Goal: Information Seeking & Learning: Learn about a topic

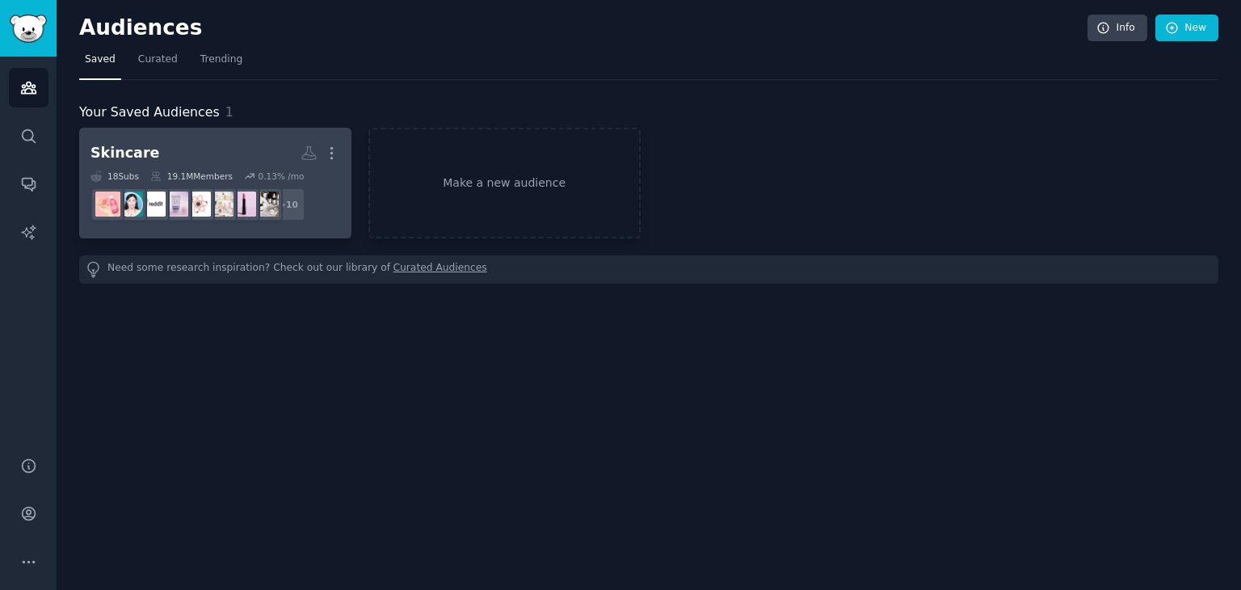
click at [213, 145] on h2 "Skincare More" at bounding box center [215, 153] width 250 height 28
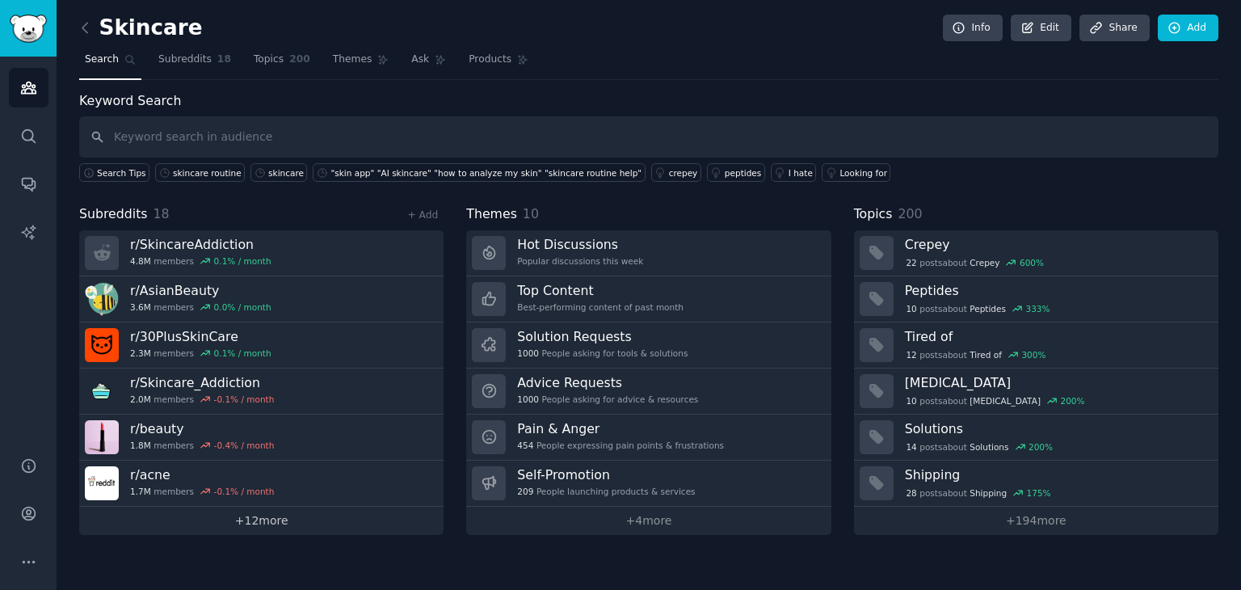
click at [323, 519] on link "+ 12 more" at bounding box center [261, 521] width 364 height 28
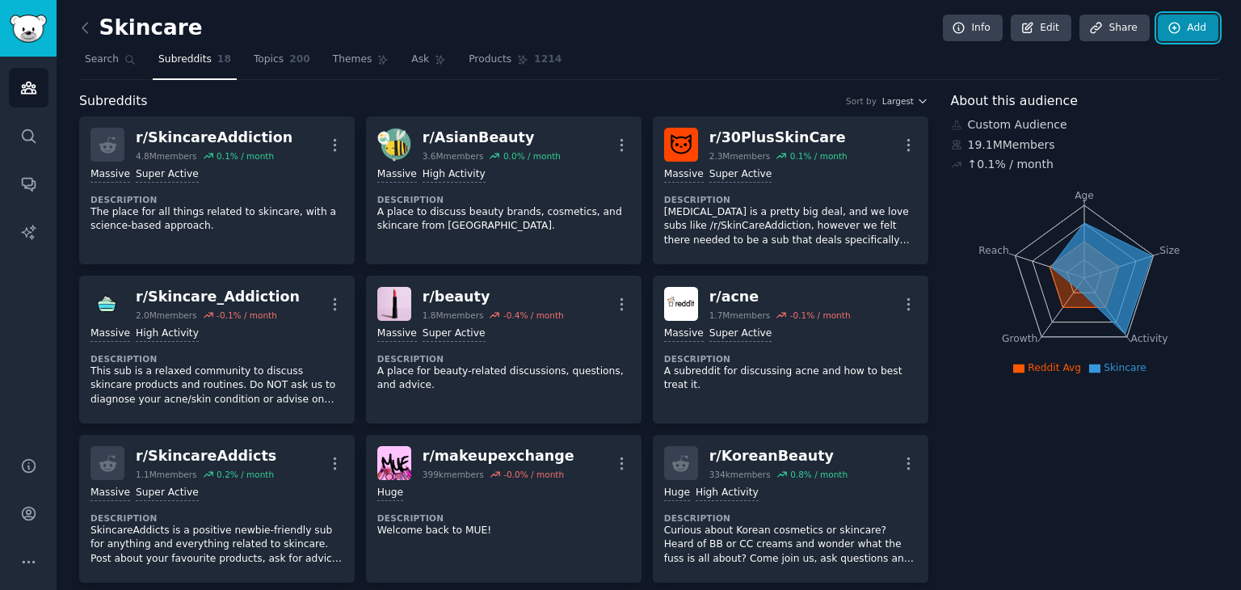
click at [1193, 29] on link "Add" at bounding box center [1188, 28] width 61 height 27
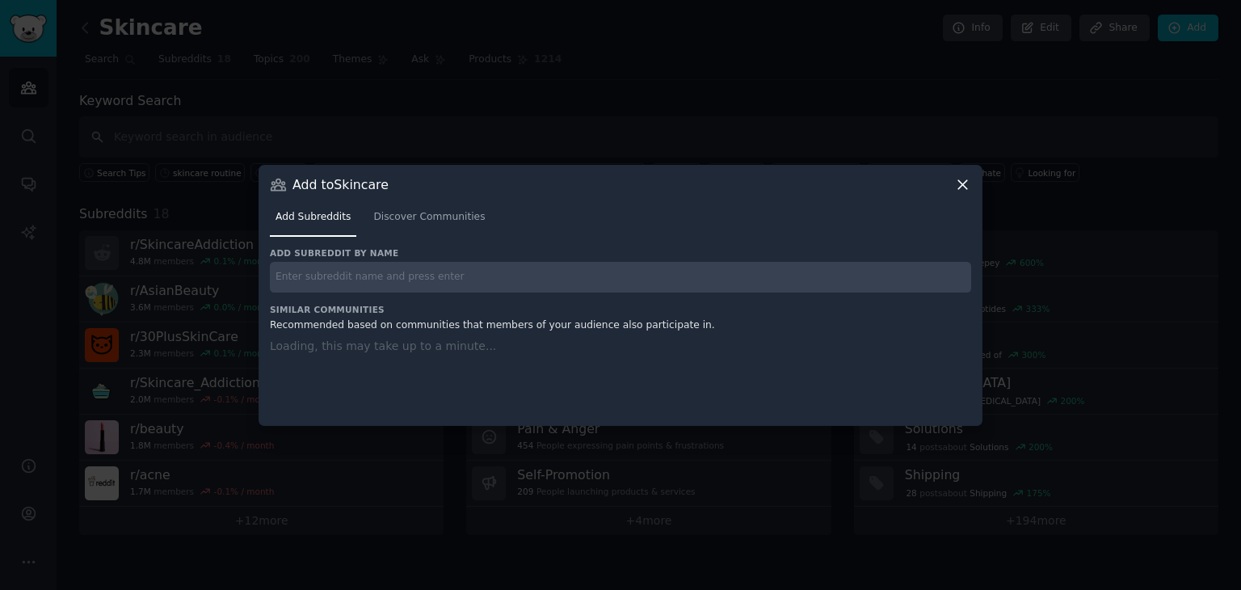
click at [637, 288] on input "text" at bounding box center [620, 278] width 701 height 32
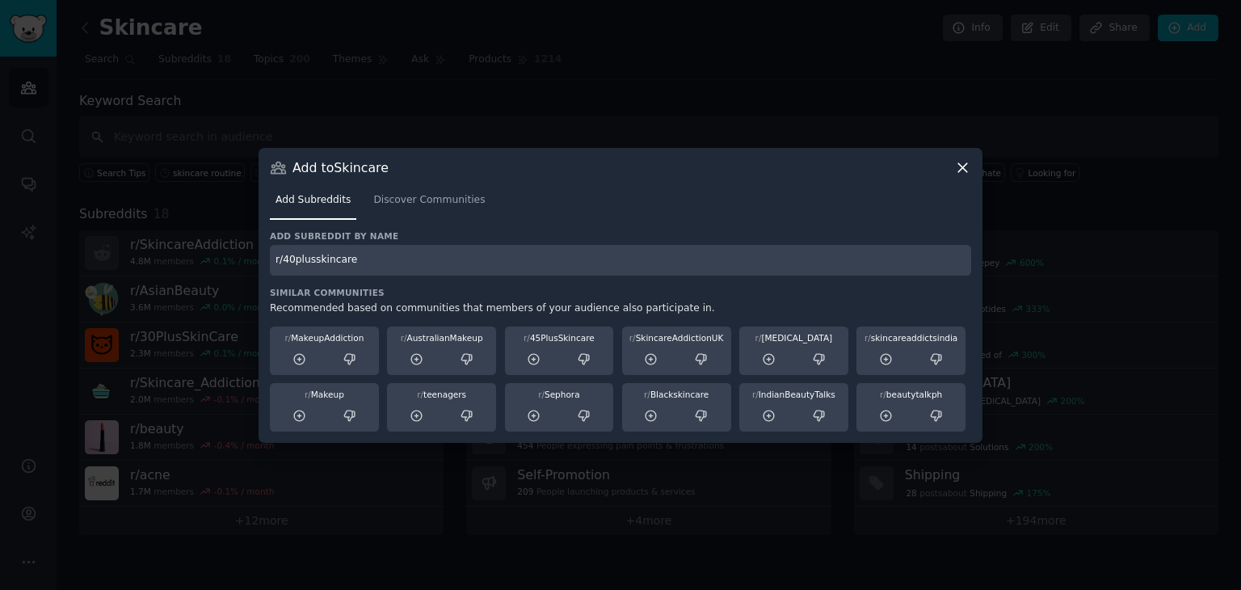
type input "r/40plusskincare"
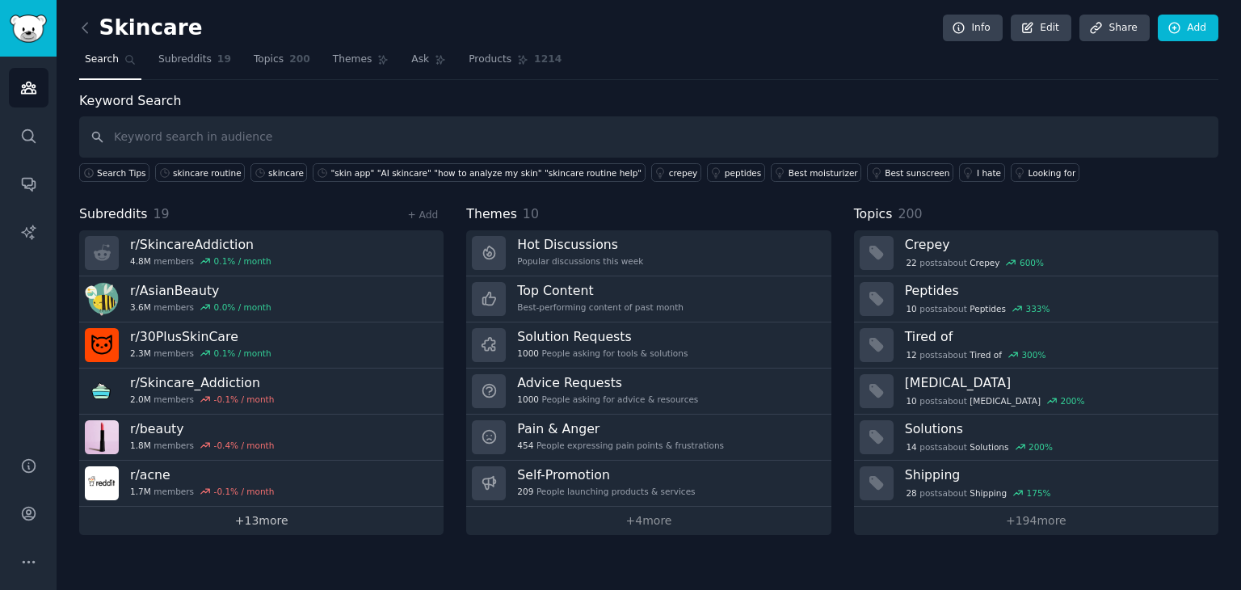
click at [336, 531] on div "Skincare Info Edit Share Add Search Subreddits 19 Topics 200 Themes Ask Product…" at bounding box center [649, 295] width 1185 height 590
click at [342, 521] on link "+ 13 more" at bounding box center [261, 521] width 364 height 28
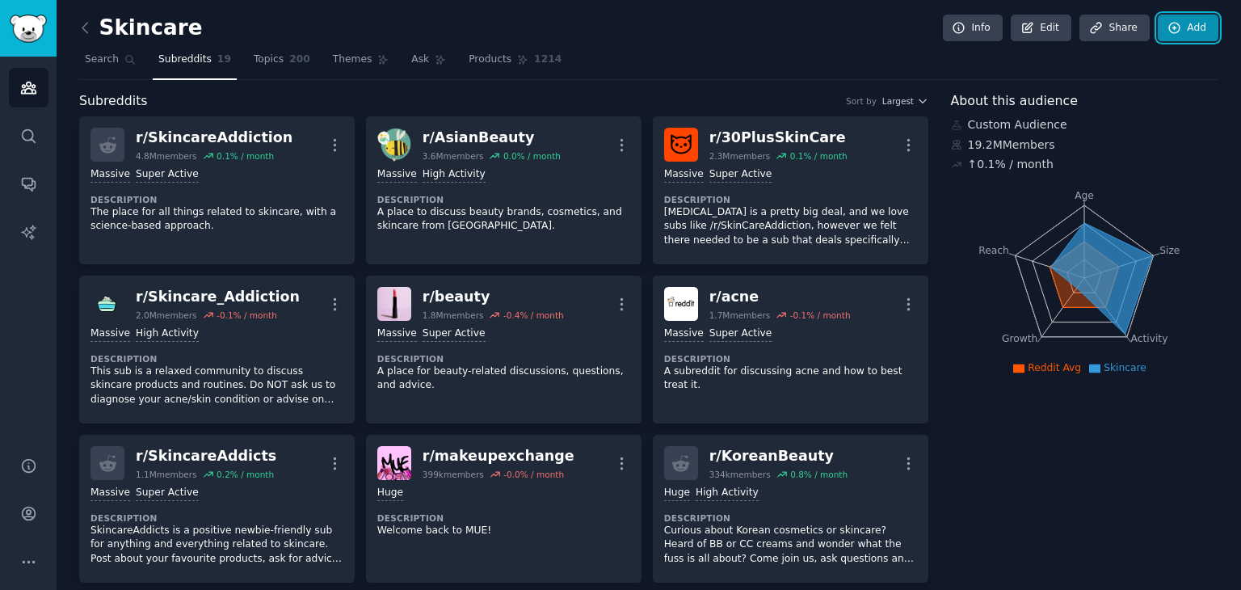
click at [1172, 31] on icon at bounding box center [1175, 28] width 15 height 15
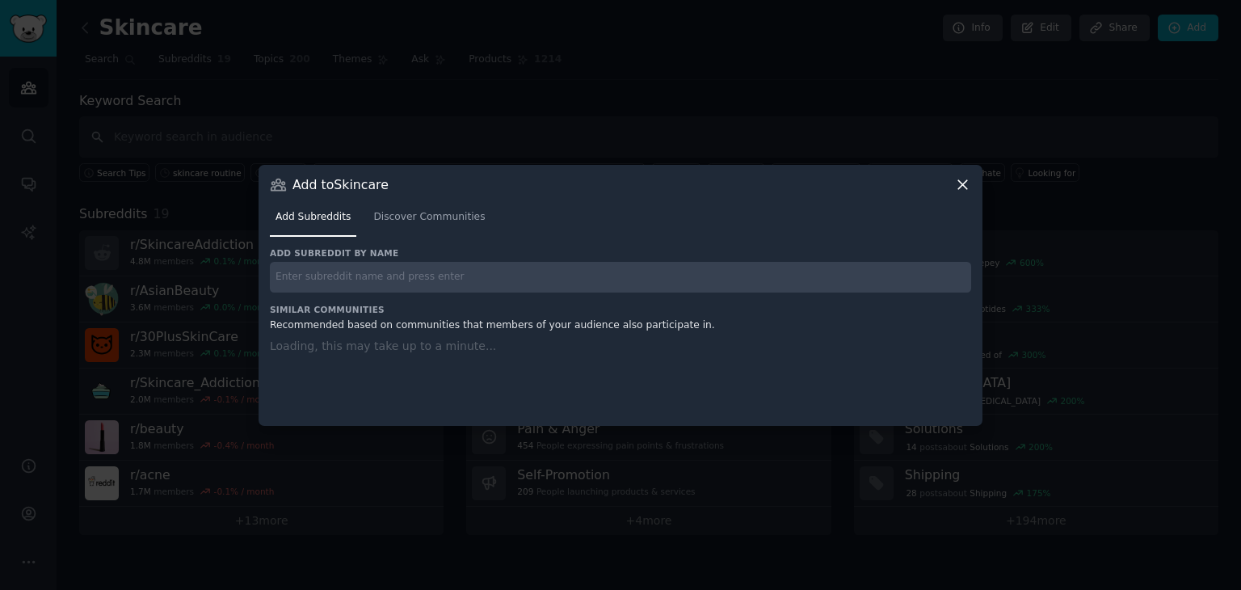
click at [445, 279] on div "Add subreddit by name Similar Communities Recommended based on communities that…" at bounding box center [620, 326] width 701 height 158
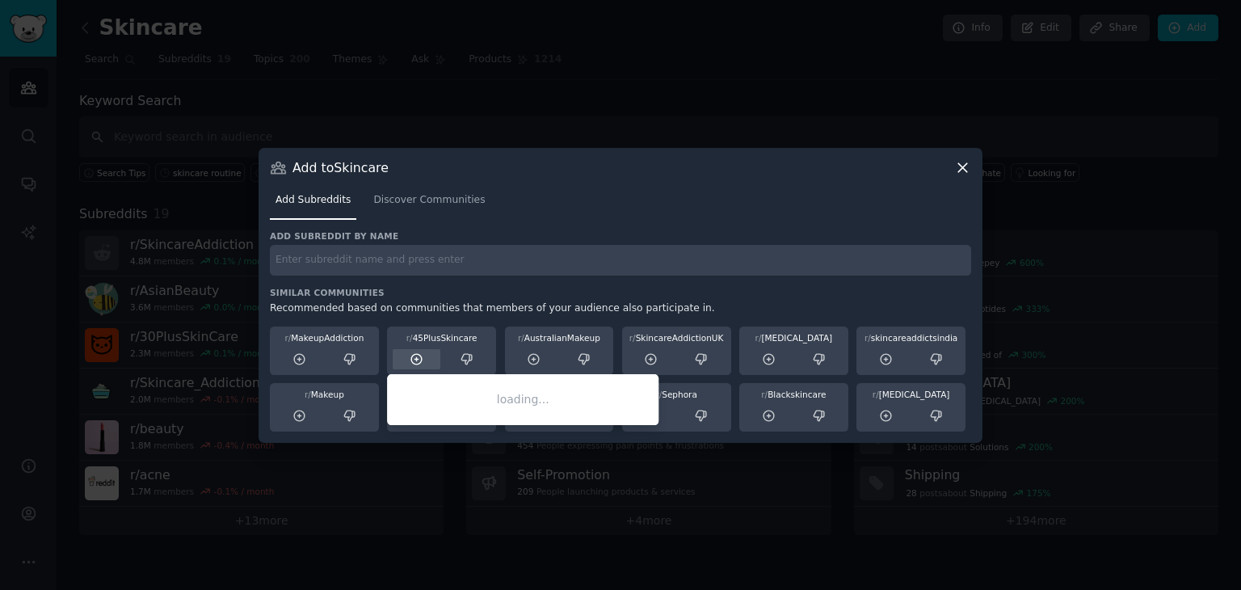
click at [410, 361] on icon at bounding box center [417, 359] width 15 height 15
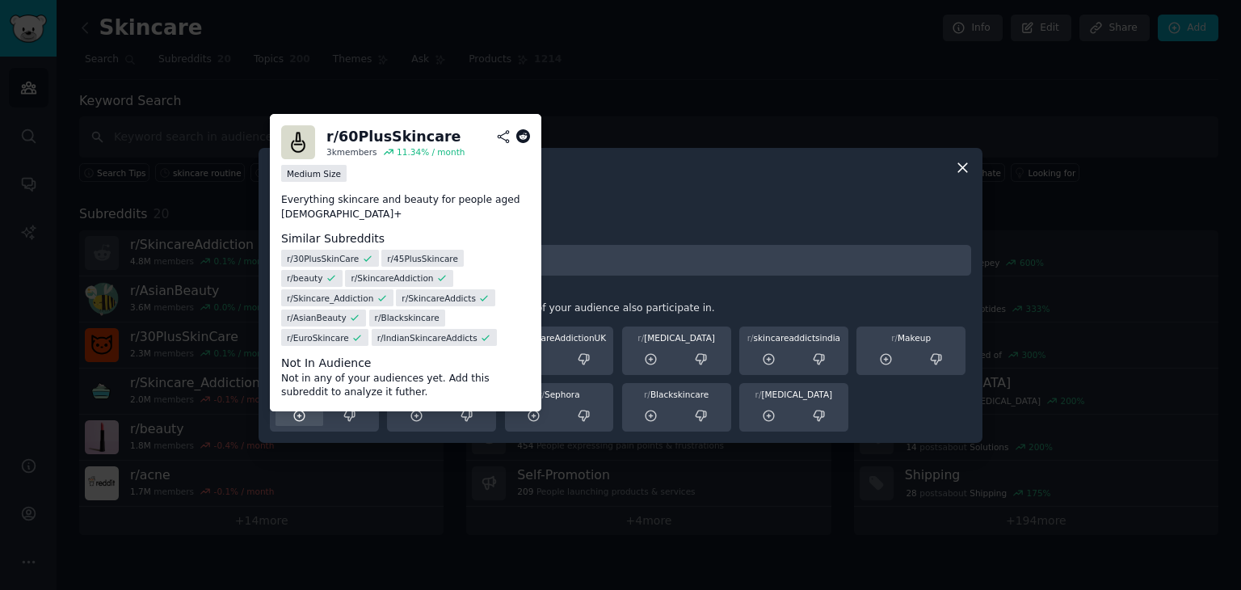
click at [300, 415] on icon at bounding box center [299, 416] width 15 height 15
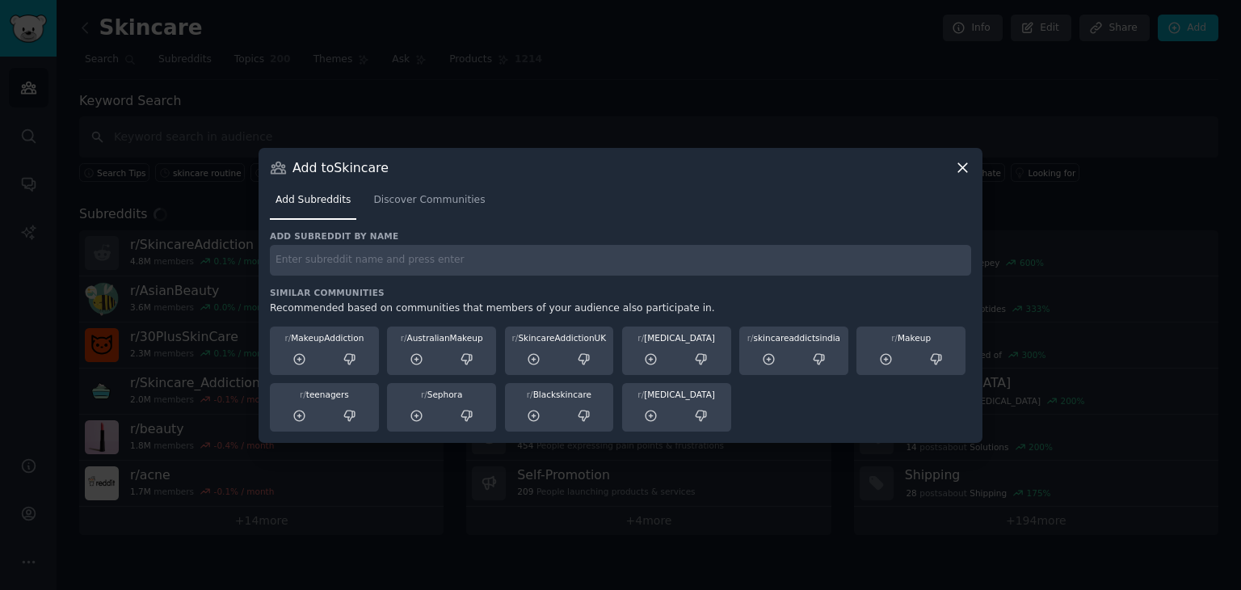
click at [1219, 237] on div at bounding box center [620, 295] width 1241 height 590
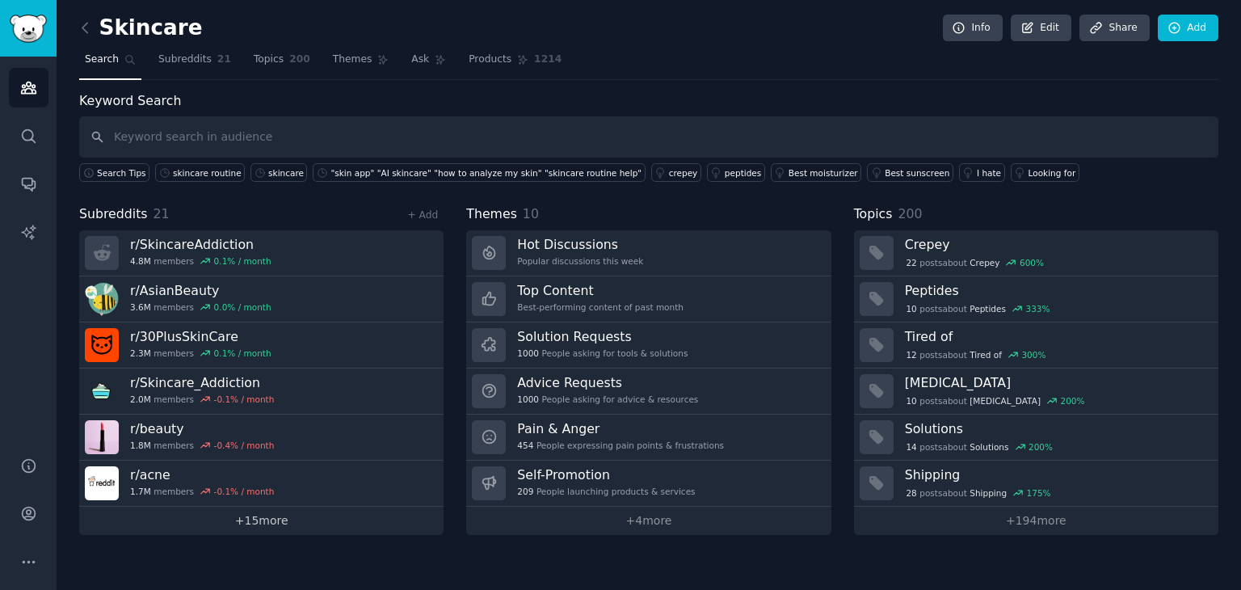
click at [377, 515] on link "+ 15 more" at bounding box center [261, 521] width 364 height 28
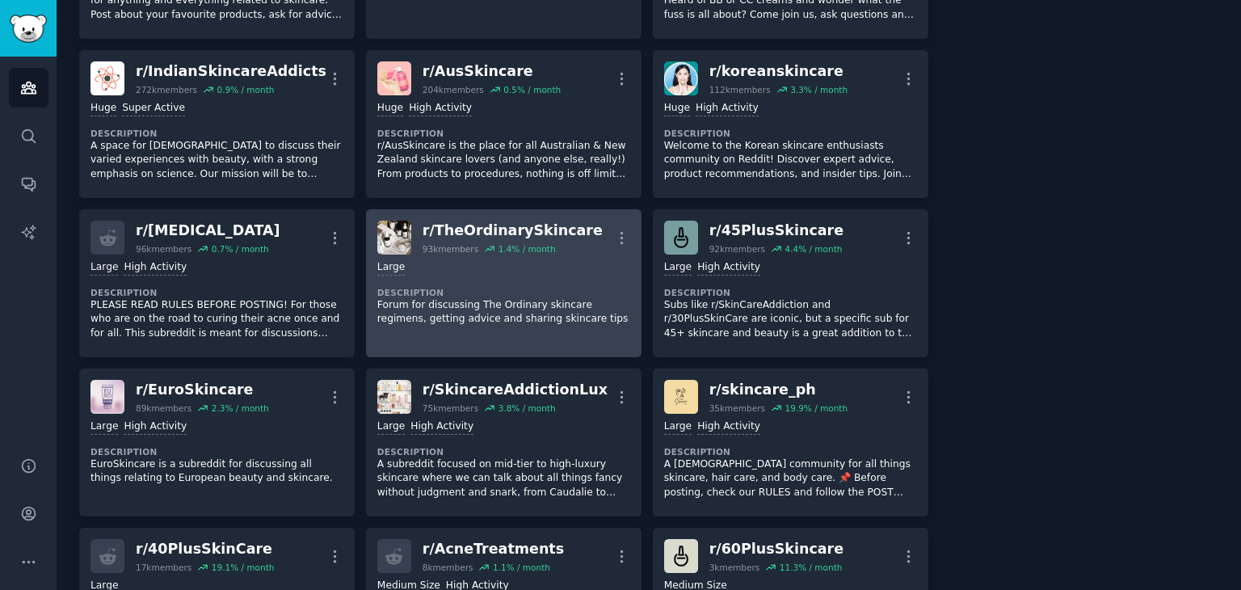
scroll to position [566, 0]
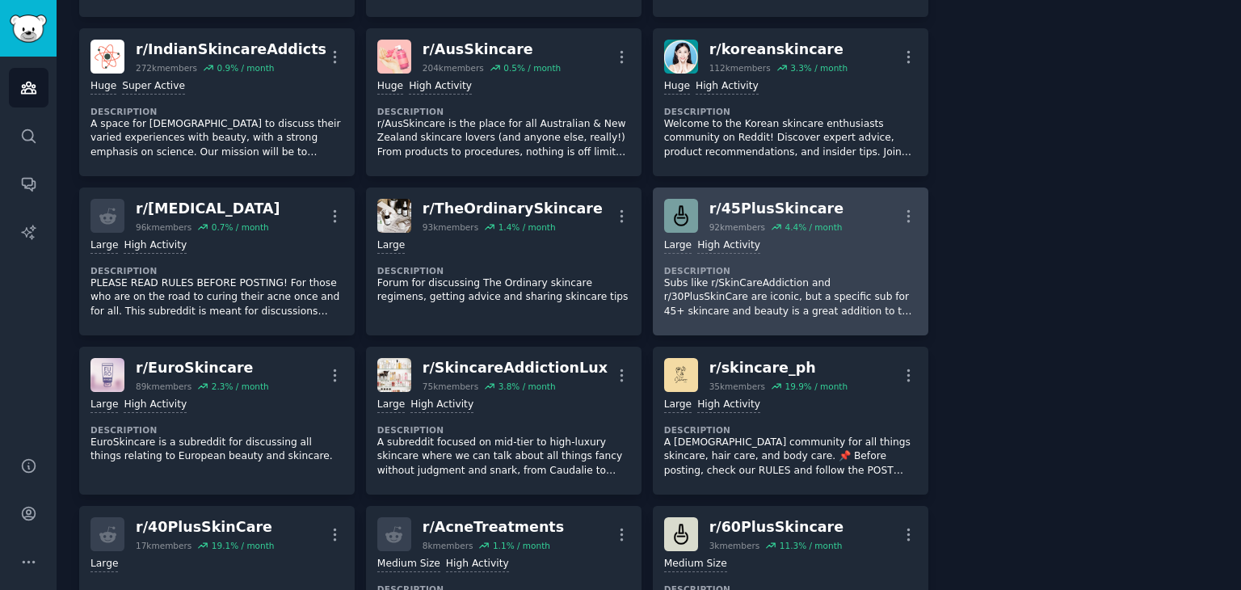
drag, startPoint x: 824, startPoint y: 208, endPoint x: 861, endPoint y: 211, distance: 36.4
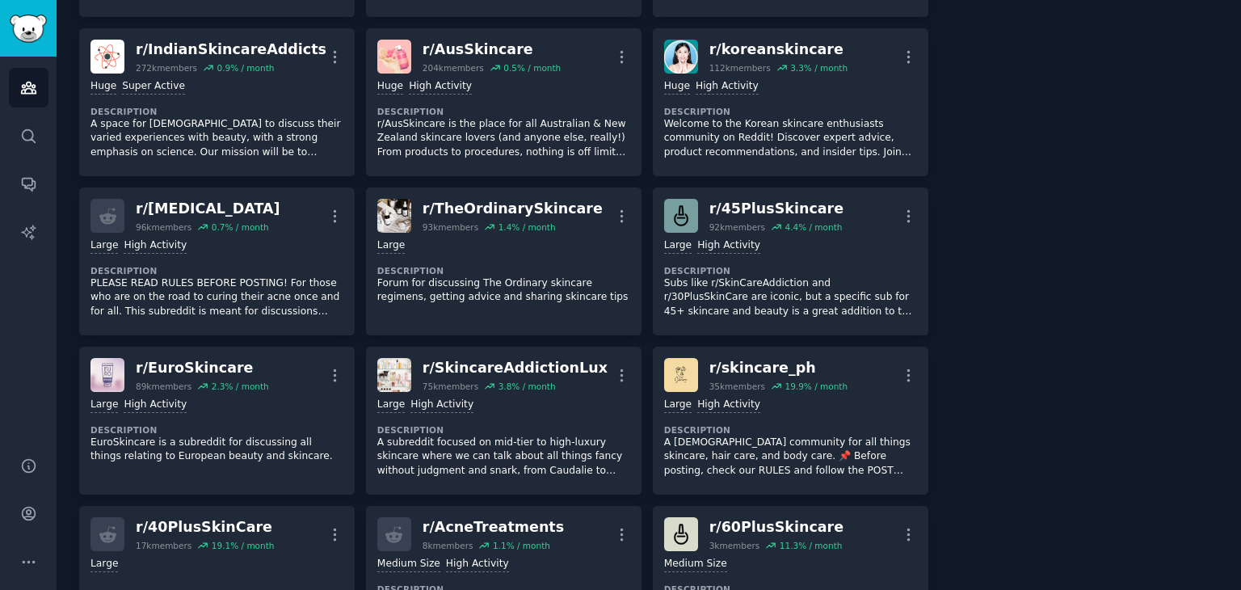
drag, startPoint x: 861, startPoint y: 211, endPoint x: 983, endPoint y: 204, distance: 122.2
click at [983, 204] on div "About this audience Custom Audience 19.3M Members ↑ 0.1 % / month Age Size Acti…" at bounding box center [1085, 493] width 268 height 1934
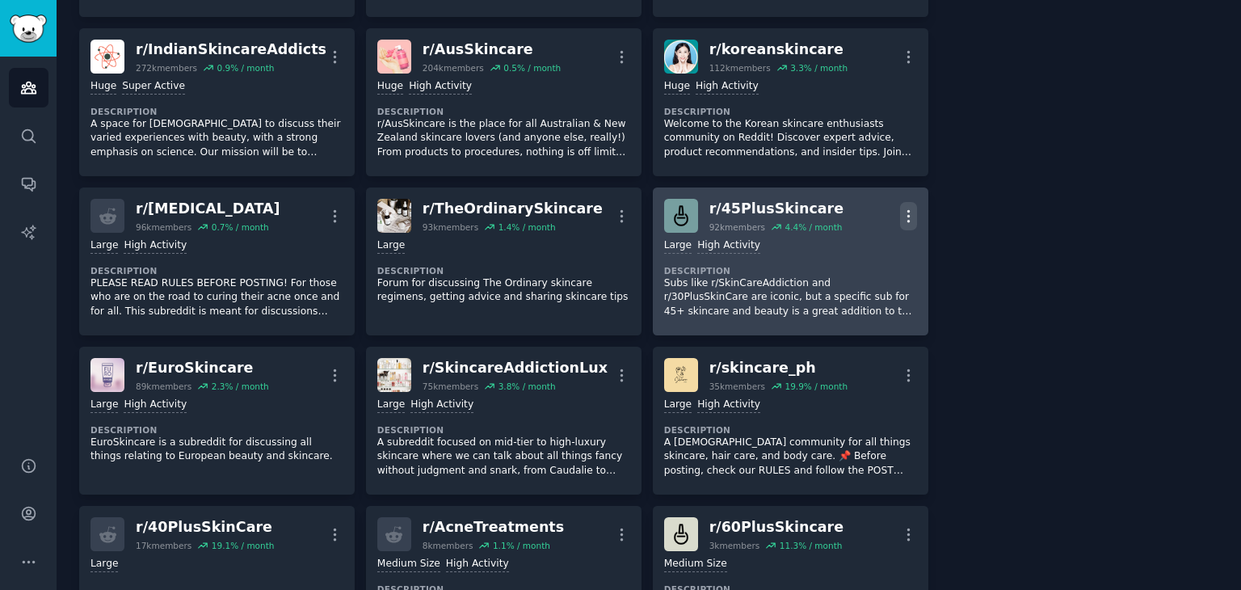
click at [905, 212] on icon "button" at bounding box center [908, 216] width 17 height 17
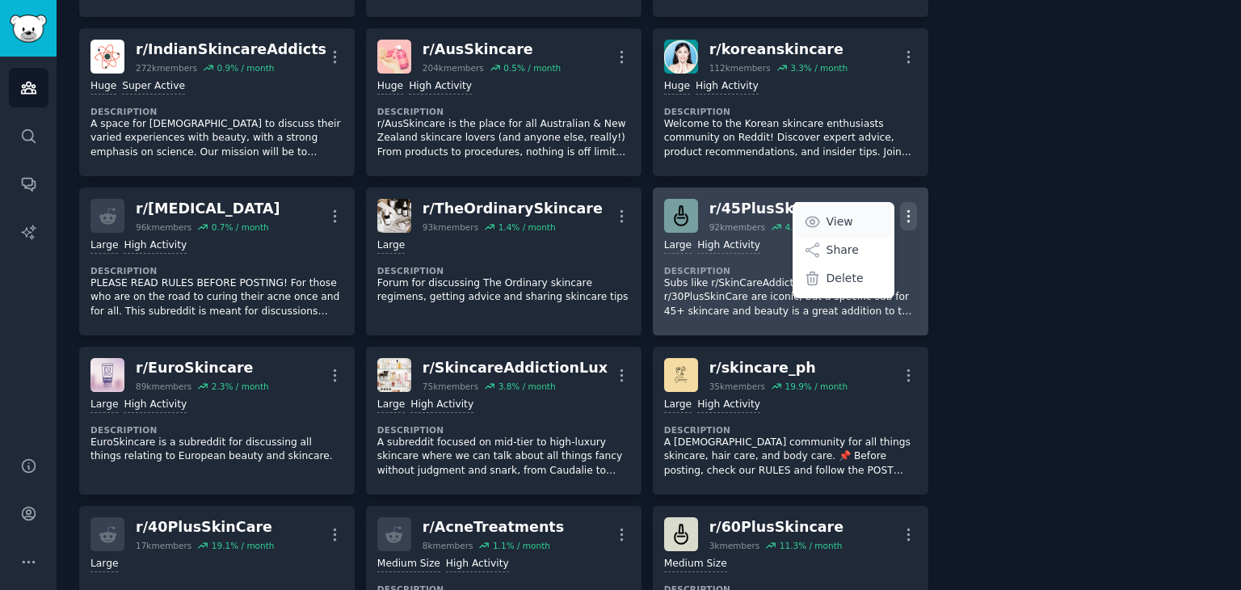
click at [854, 217] on link "View" at bounding box center [843, 221] width 96 height 34
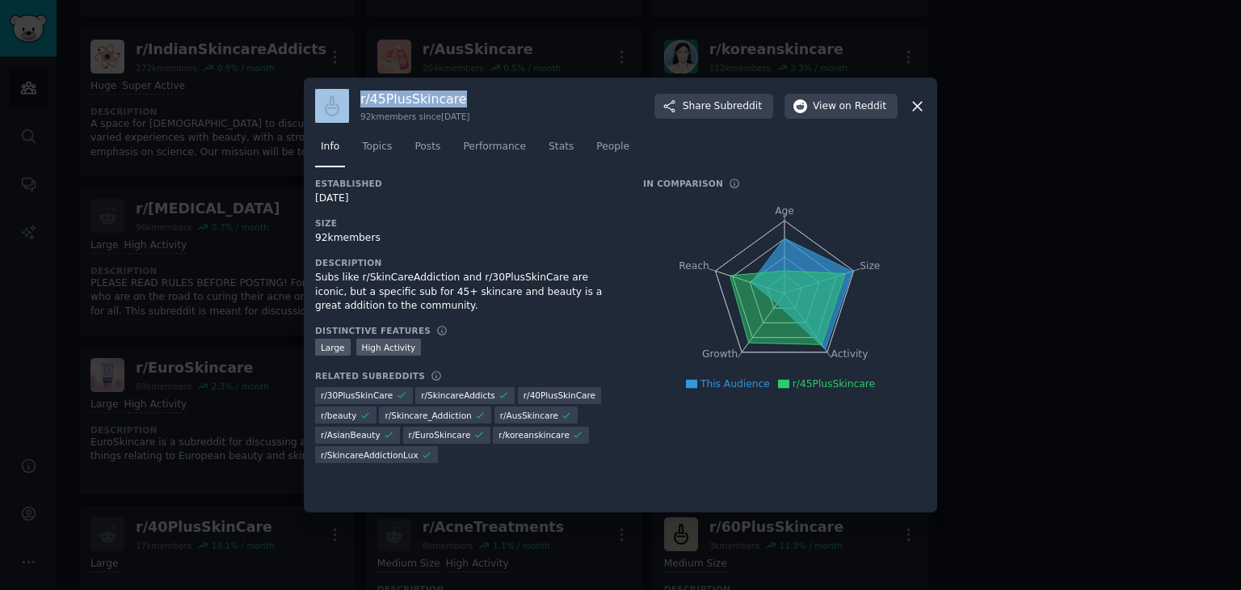
drag, startPoint x: 475, startPoint y: 102, endPoint x: 351, endPoint y: 98, distance: 124.5
click at [351, 98] on div "r/ 45PlusSkincare 92k members since [DATE] Share Subreddit View on Reddit" at bounding box center [620, 106] width 611 height 34
copy div "r/ 45PlusSkincare"
click at [921, 107] on icon at bounding box center [917, 106] width 17 height 17
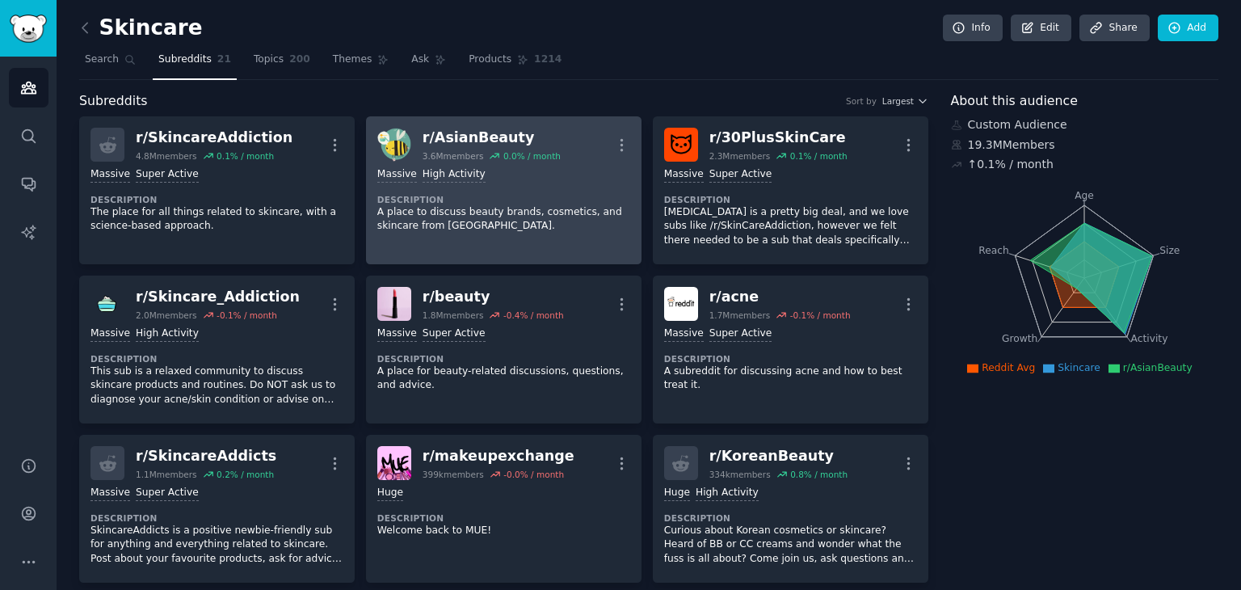
click at [500, 133] on div "r/ AsianBeauty" at bounding box center [492, 138] width 138 height 20
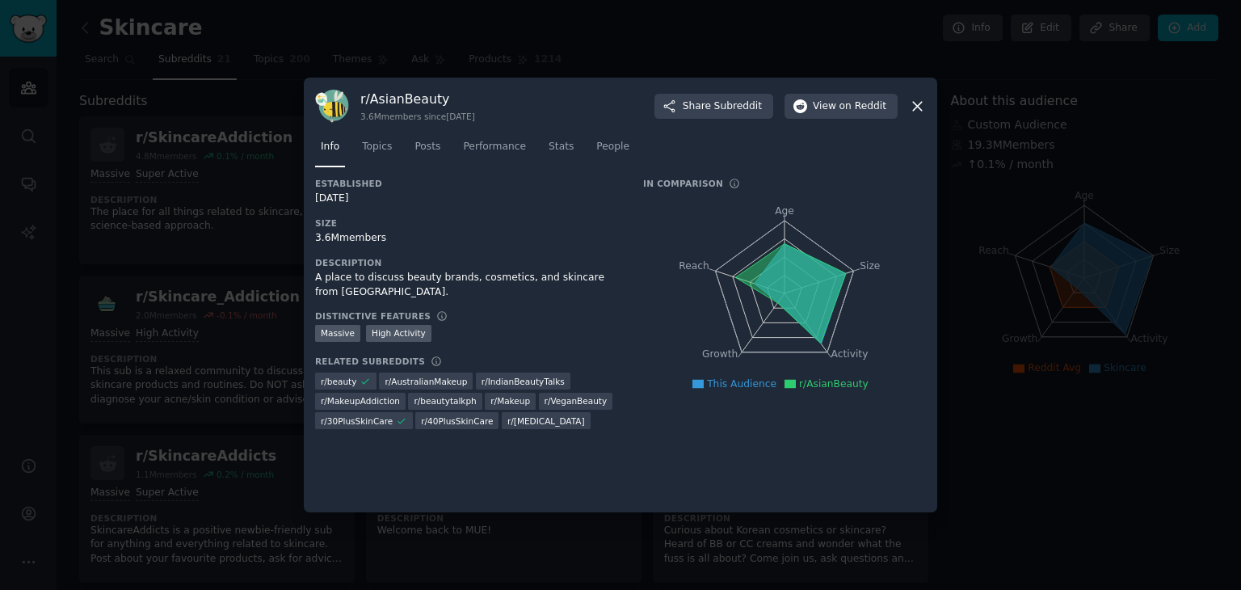
click at [410, 95] on h3 "r/ AsianBeauty" at bounding box center [417, 98] width 115 height 17
click at [414, 95] on h3 "r/ AsianBeauty" at bounding box center [417, 98] width 115 height 17
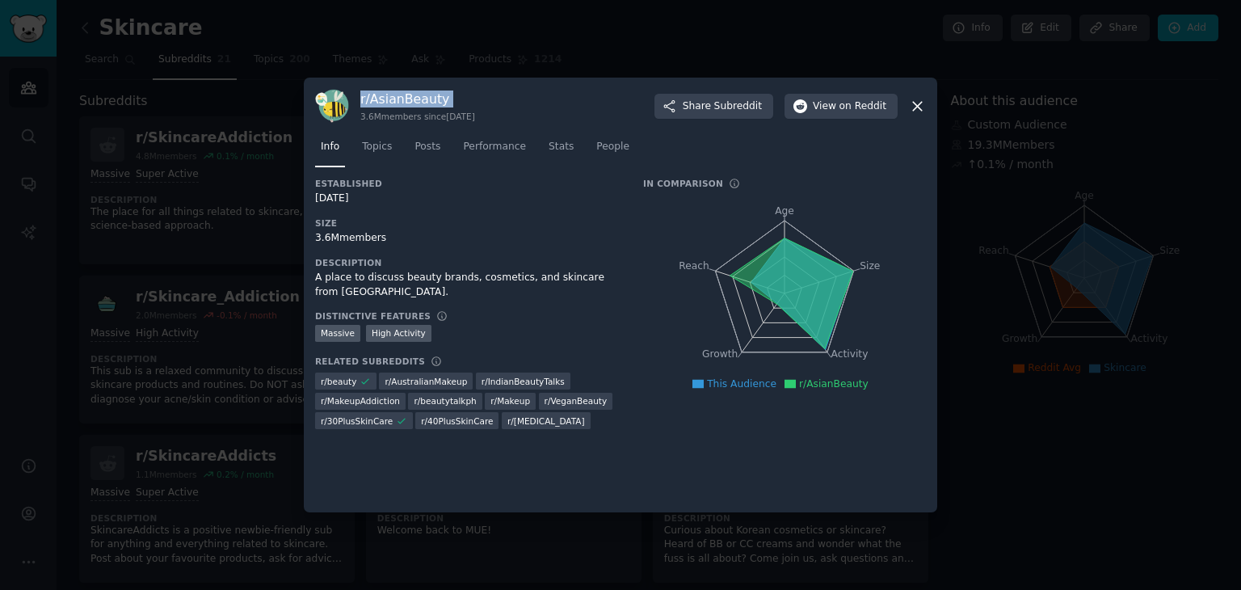
click at [914, 106] on icon at bounding box center [917, 106] width 17 height 17
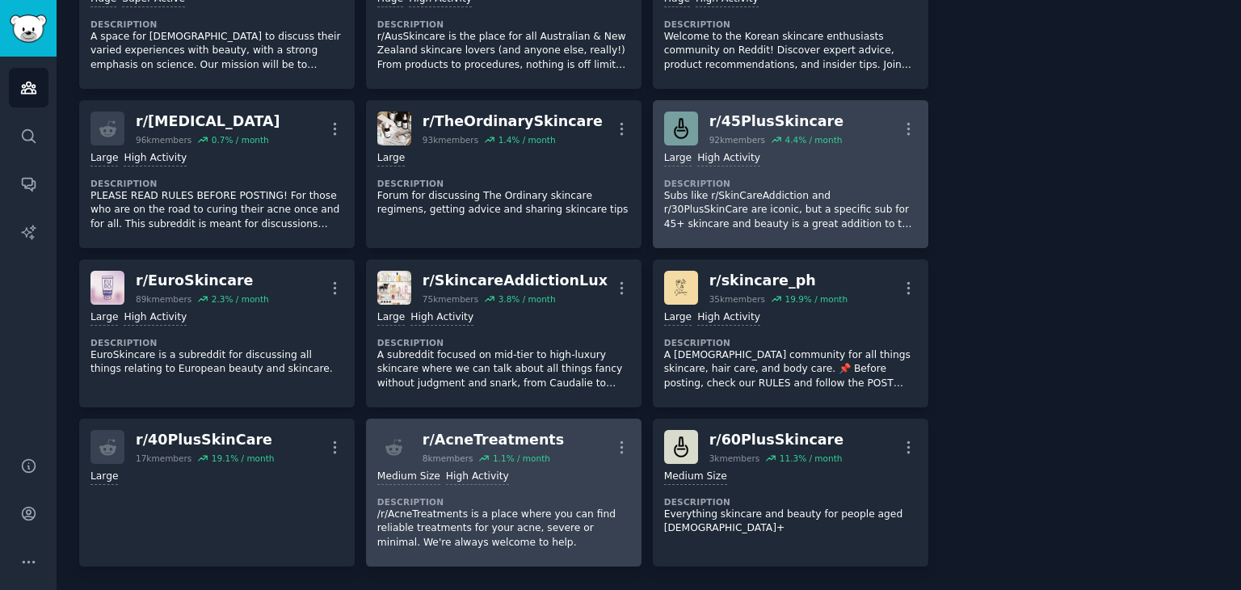
scroll to position [646, 0]
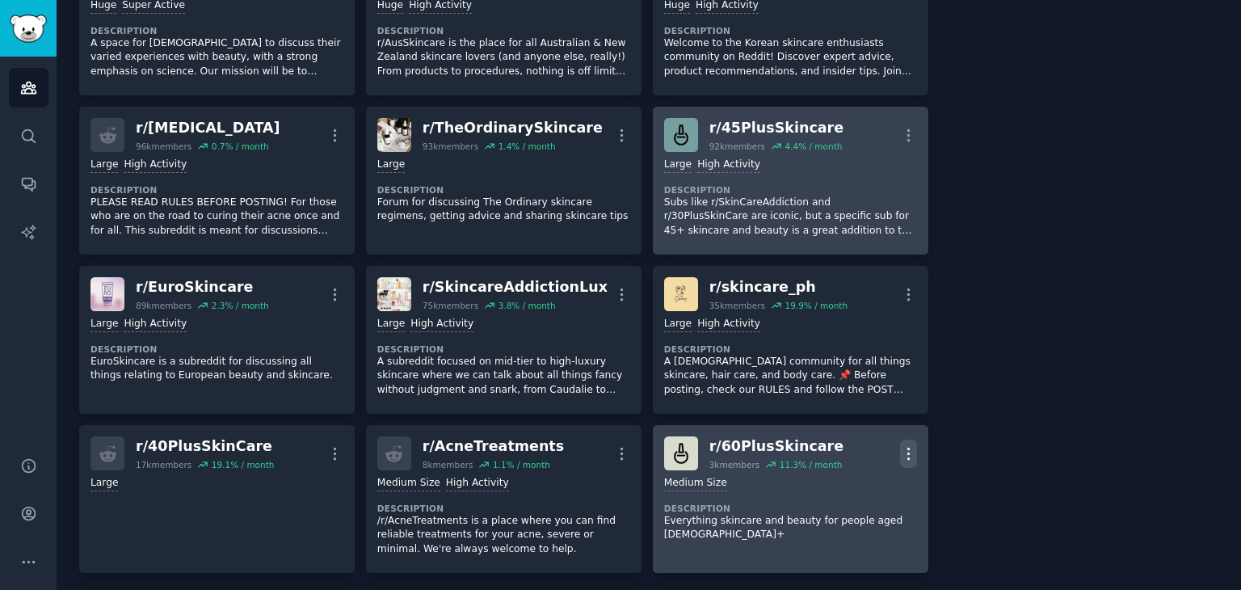
click at [907, 452] on icon "button" at bounding box center [908, 453] width 2 height 11
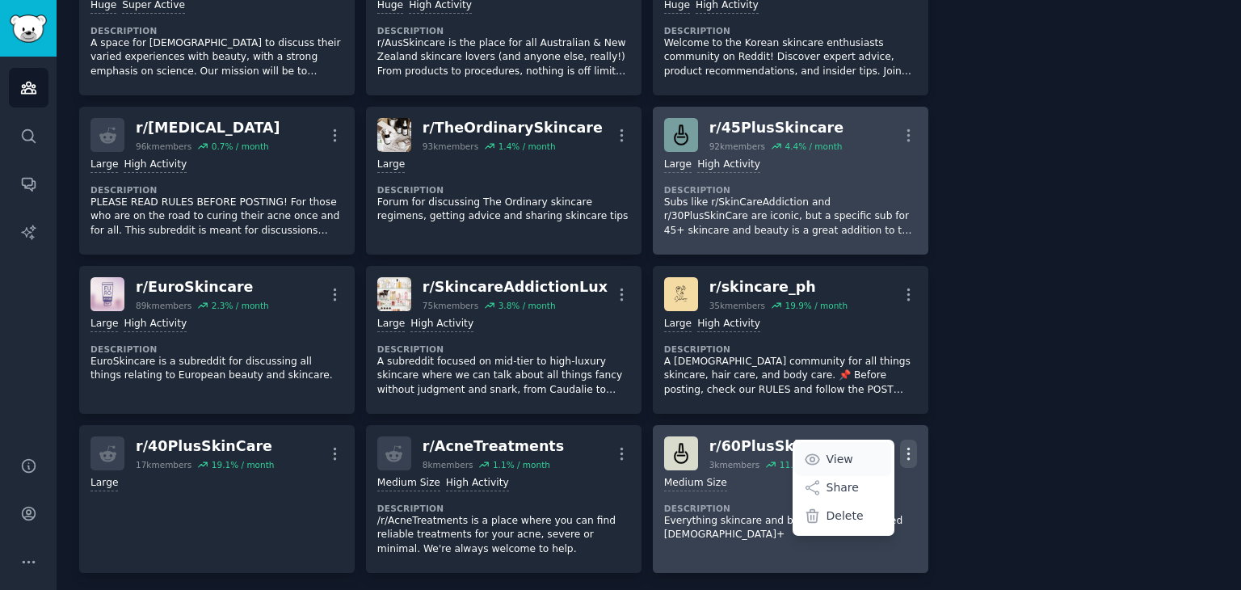
click at [833, 451] on p "View" at bounding box center [840, 459] width 27 height 17
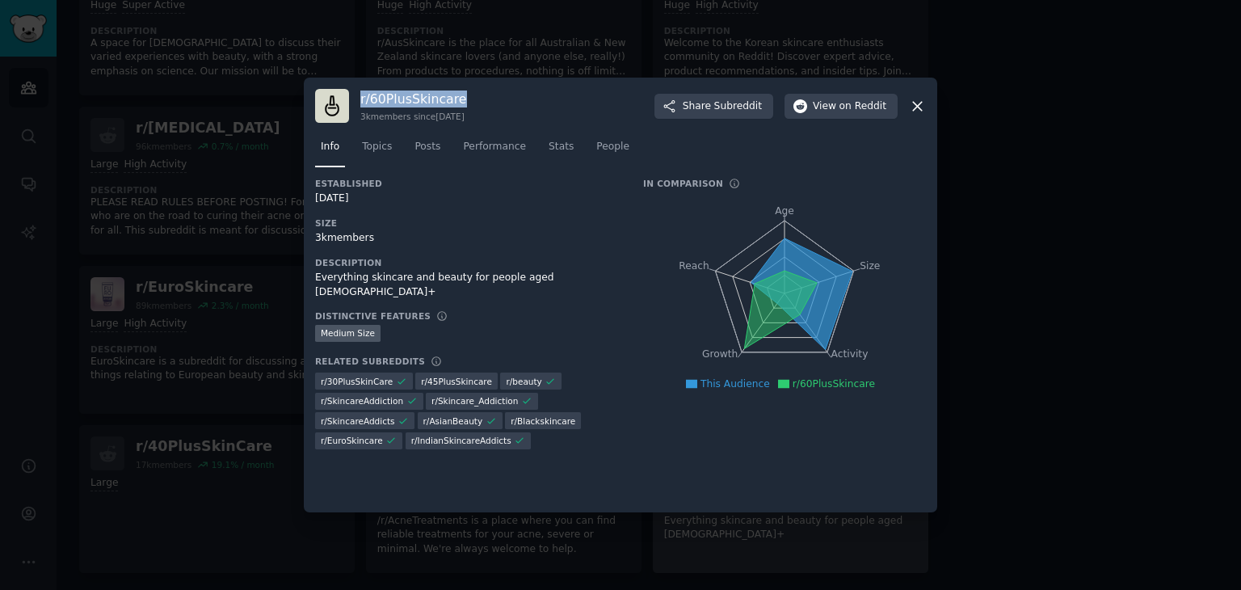
drag, startPoint x: 469, startPoint y: 101, endPoint x: 356, endPoint y: 98, distance: 112.4
click at [356, 98] on div "r/ 60PlusSkincare 3k members since [DATE] Share Subreddit View on Reddit" at bounding box center [620, 106] width 611 height 34
copy h3 "r/ 60PlusSkincare"
click at [919, 104] on icon at bounding box center [917, 106] width 9 height 9
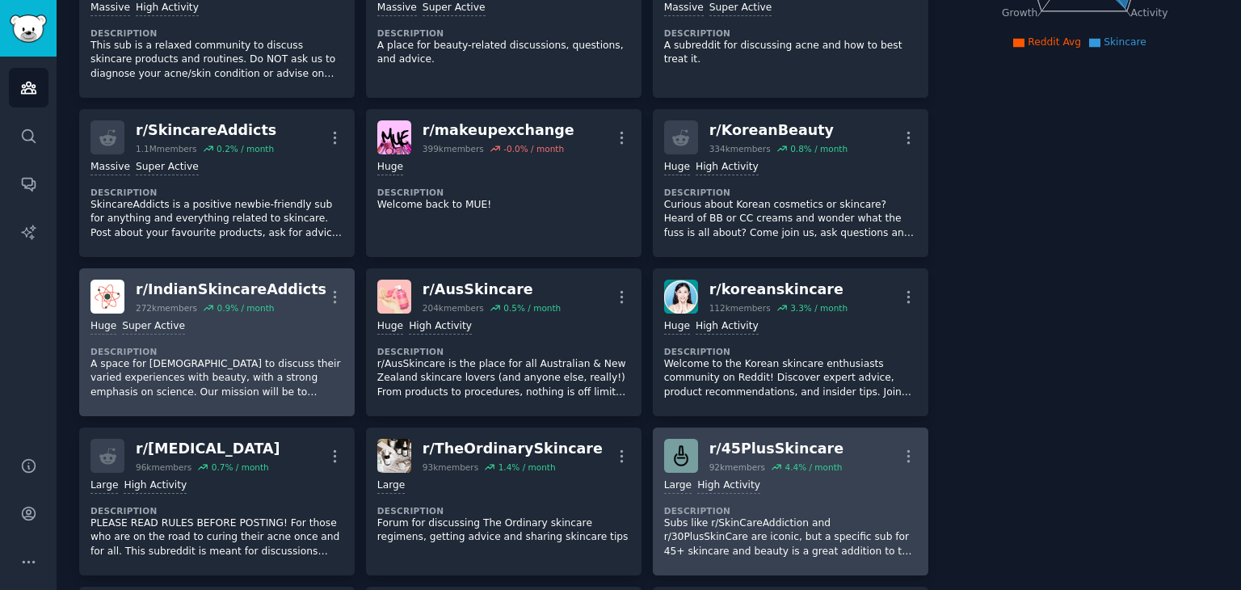
scroll to position [323, 0]
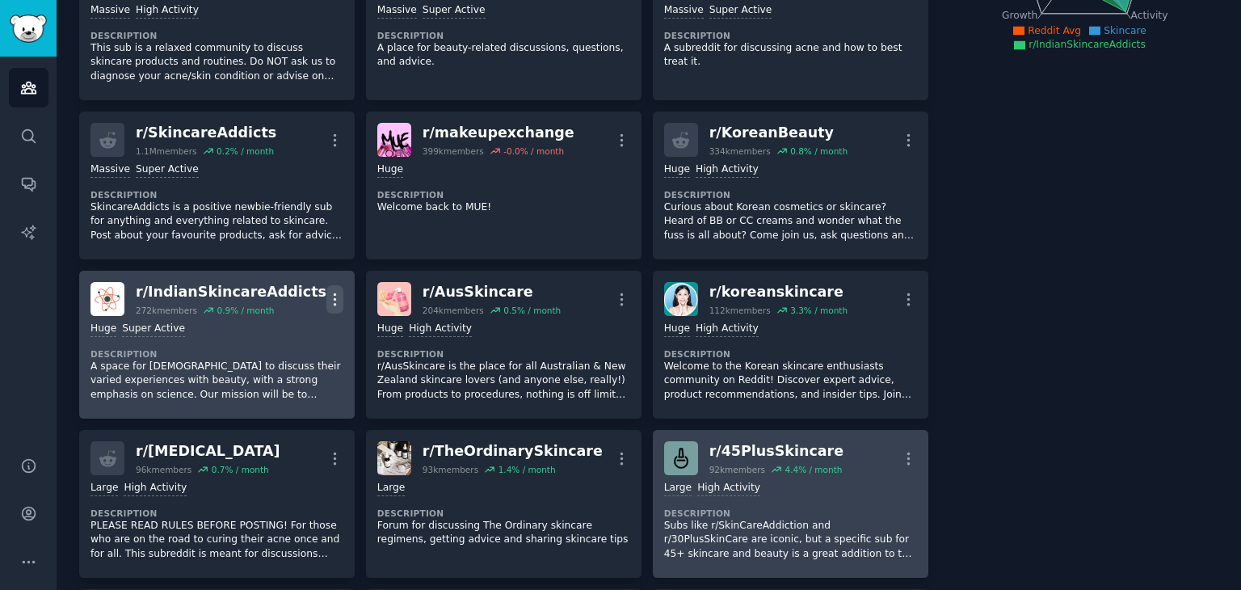
click at [333, 294] on icon "button" at bounding box center [334, 299] width 17 height 17
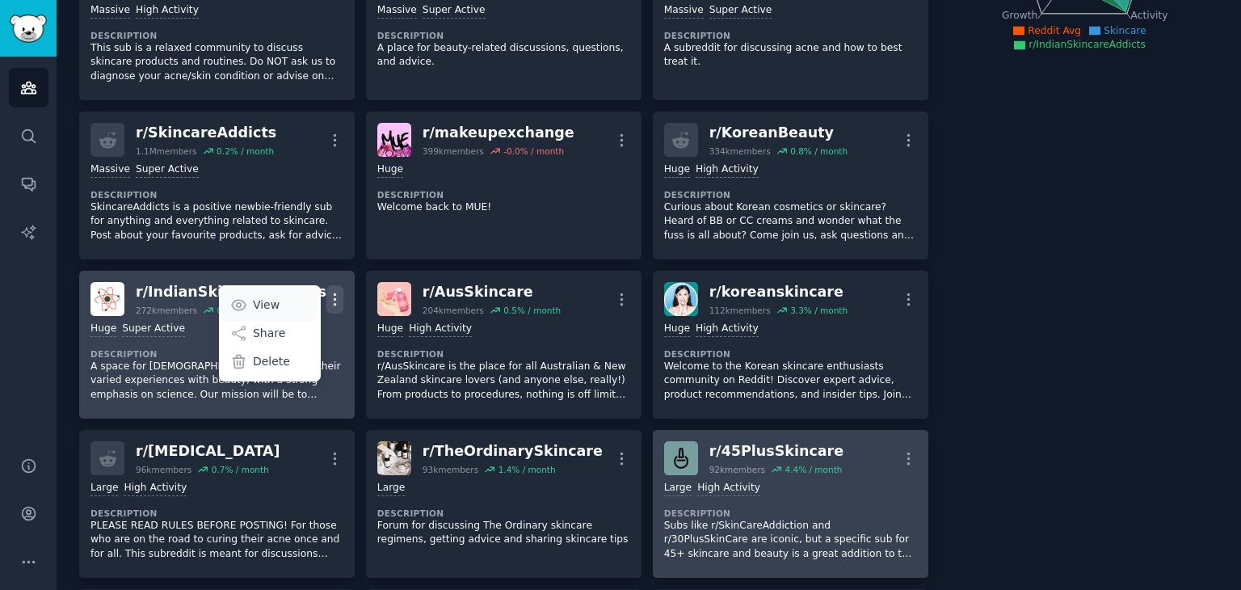
click at [284, 305] on link "View" at bounding box center [269, 305] width 96 height 34
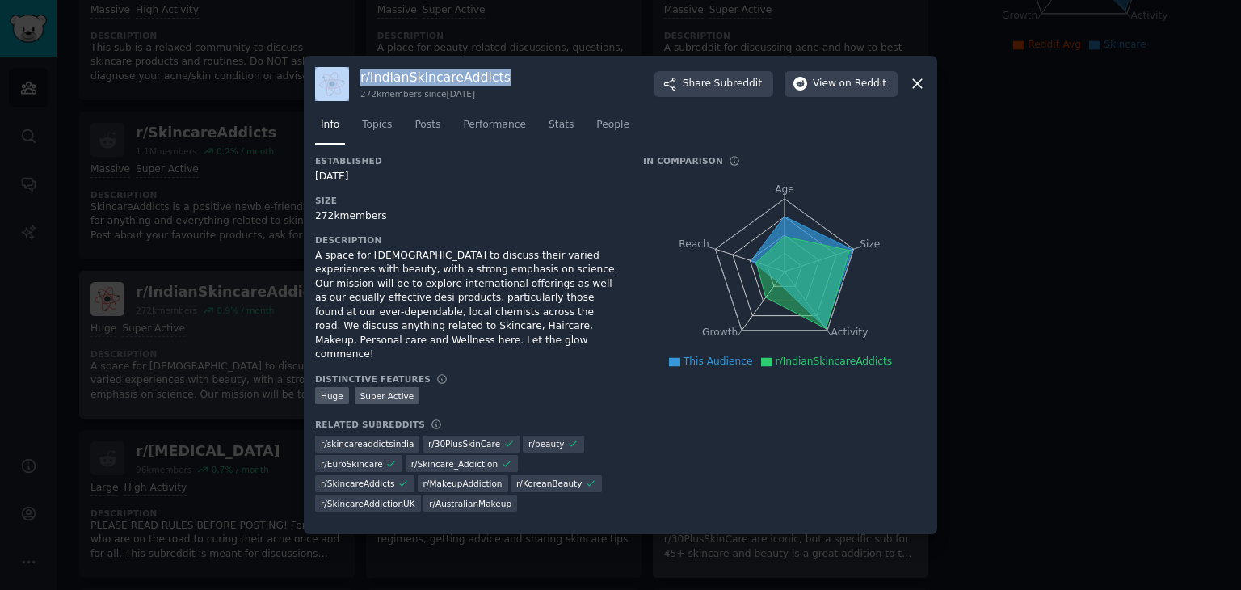
drag, startPoint x: 503, startPoint y: 85, endPoint x: 348, endPoint y: 83, distance: 155.1
click at [348, 83] on div "r/ IndianSkincareAddicts 272k members since [DATE] Share Subreddit View on Redd…" at bounding box center [620, 84] width 611 height 34
copy div "r/ IndianSkincareAddicts"
click at [916, 92] on icon at bounding box center [917, 83] width 17 height 17
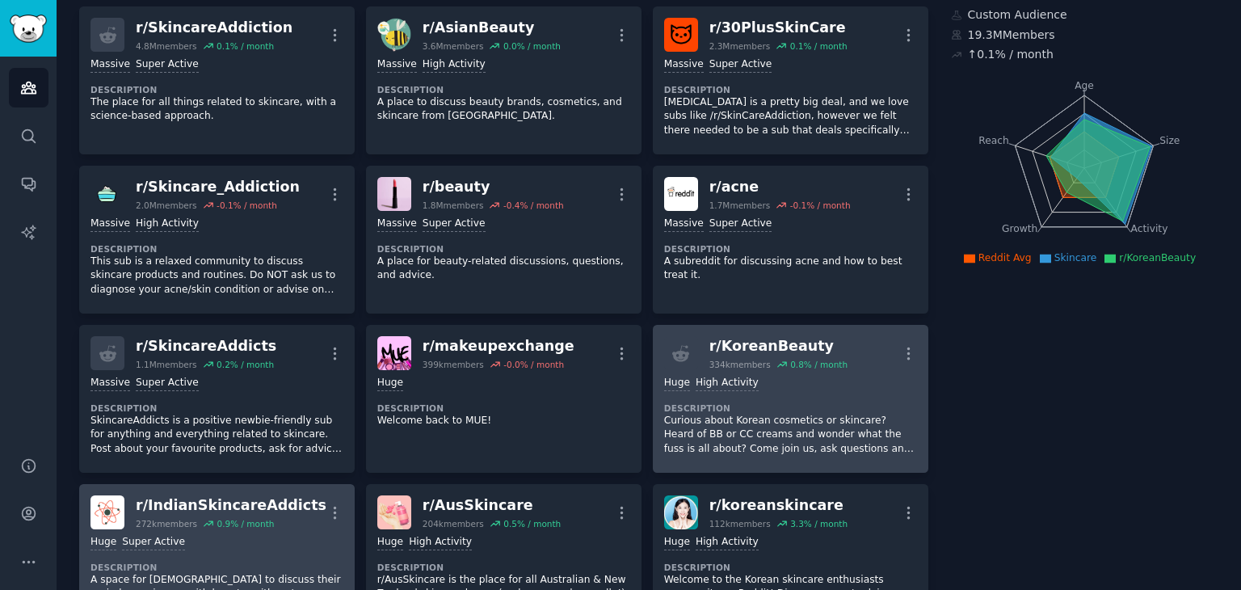
scroll to position [162, 0]
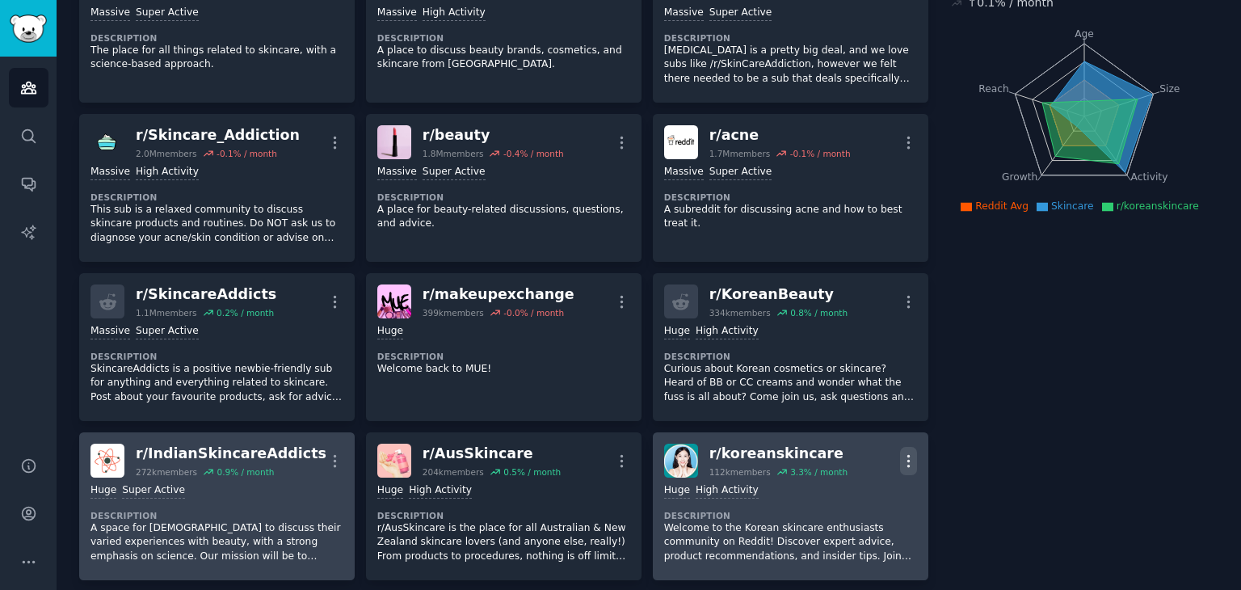
click at [907, 449] on button "More" at bounding box center [908, 461] width 17 height 28
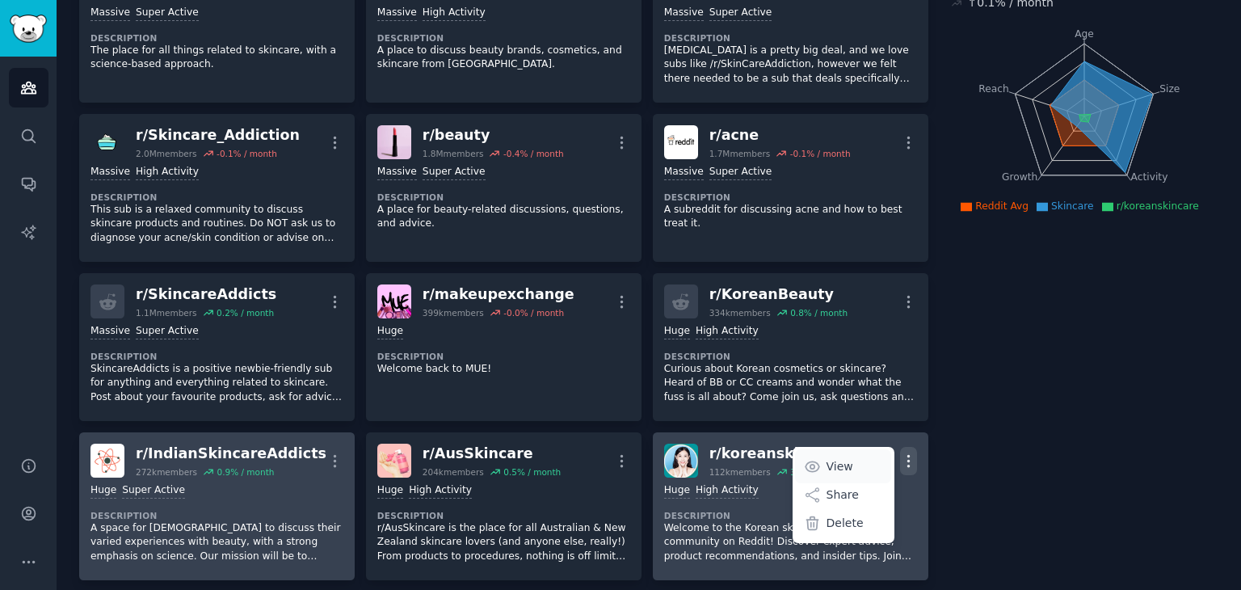
click at [863, 454] on link "View" at bounding box center [843, 466] width 96 height 34
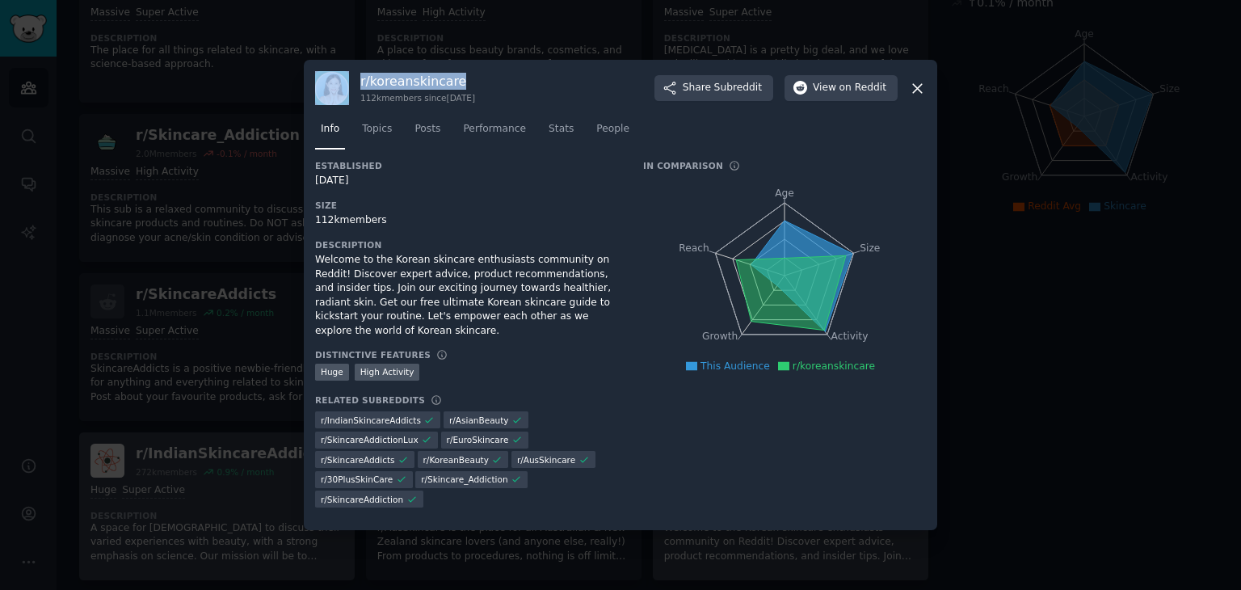
drag, startPoint x: 474, startPoint y: 97, endPoint x: 353, endPoint y: 85, distance: 121.8
click at [353, 85] on div "r/ koreanskincare 112k members since [DATE] Share Subreddit View on Reddit Info…" at bounding box center [620, 295] width 633 height 470
copy div "r/ koreanskincare"
click at [600, 105] on div "r/ koreanskincare 112k members since [DATE] Share Subreddit View on Reddit" at bounding box center [620, 88] width 611 height 34
drag, startPoint x: 461, startPoint y: 98, endPoint x: 357, endPoint y: 101, distance: 103.5
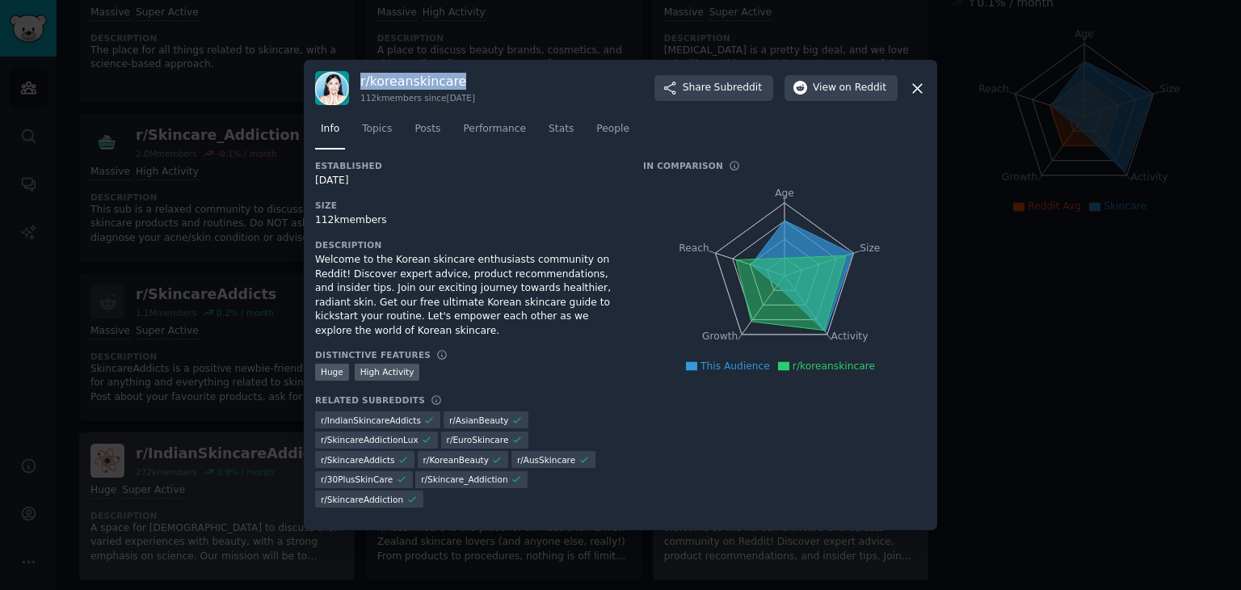
click at [357, 101] on div "r/ koreanskincare 112k members since [DATE] Share Subreddit View on Reddit" at bounding box center [620, 88] width 611 height 34
copy h3 "r/ koreanskincare"
click at [920, 97] on icon at bounding box center [917, 88] width 17 height 17
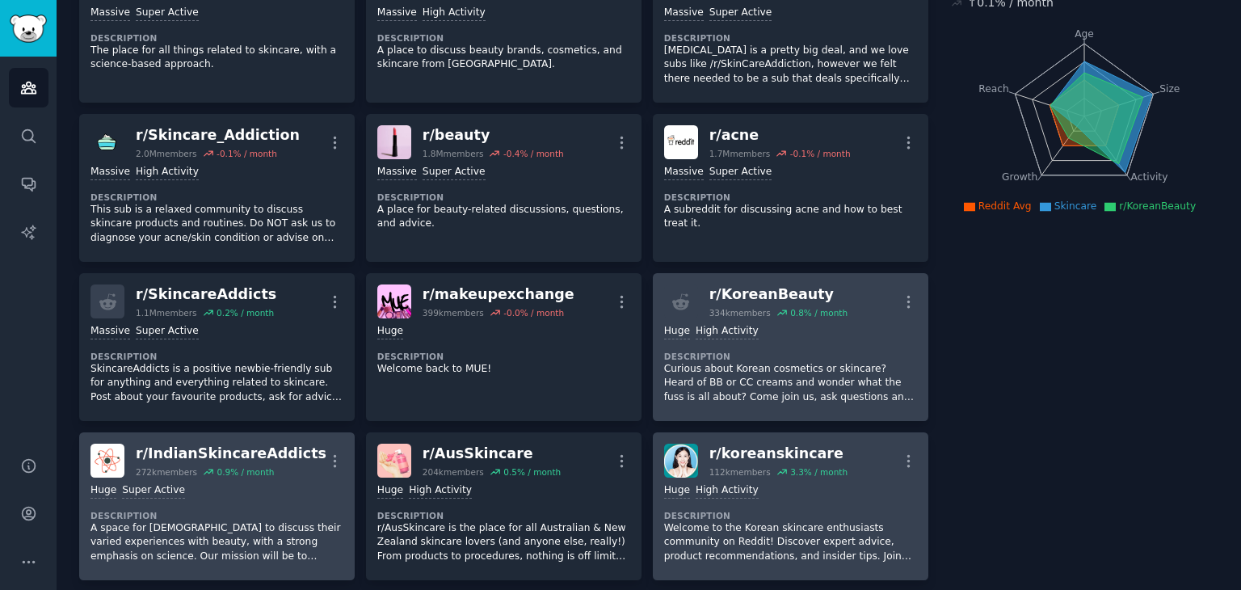
click at [818, 298] on div "r/ KoreanBeauty" at bounding box center [778, 294] width 138 height 20
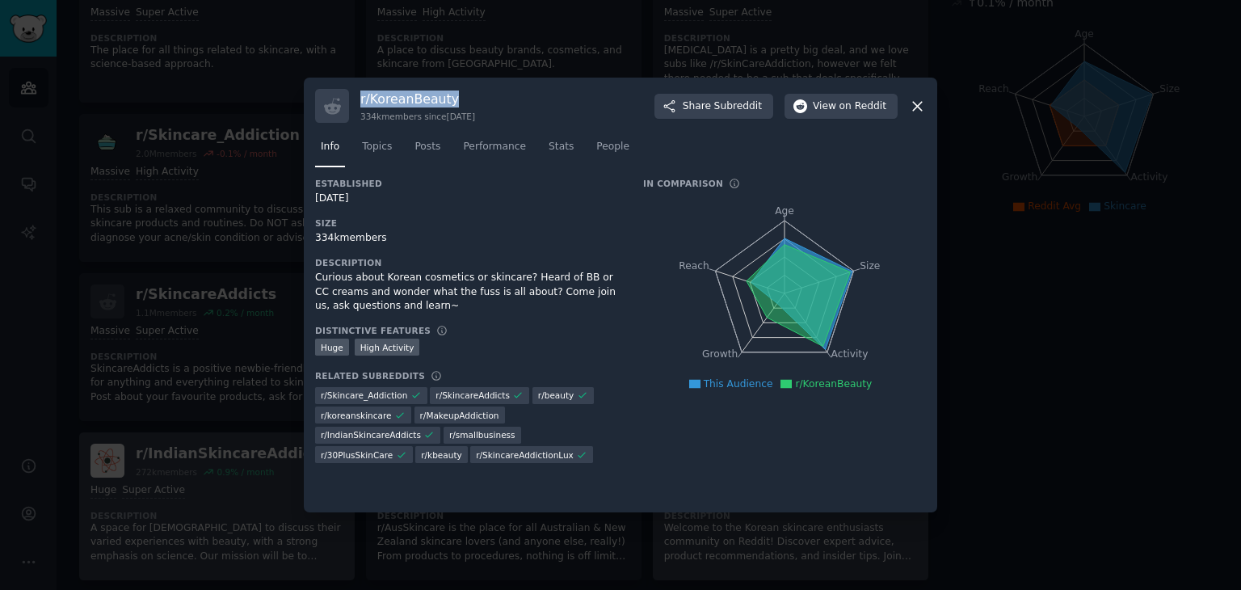
drag, startPoint x: 466, startPoint y: 98, endPoint x: 333, endPoint y: 97, distance: 133.3
click at [333, 97] on div "r/ KoreanBeauty 334k members since [DATE] Share Subreddit View on Reddit" at bounding box center [620, 106] width 611 height 34
copy h3 "r/ KoreanBeauty"
